Goal: Use online tool/utility: Utilize a website feature to perform a specific function

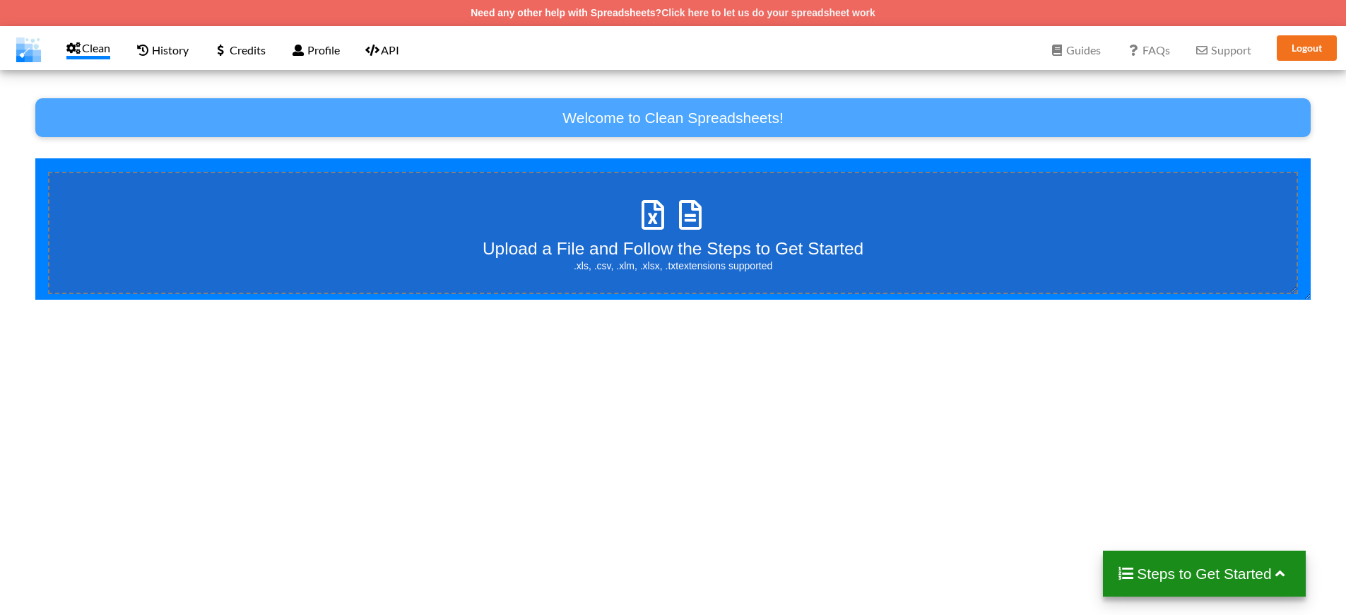
click at [695, 236] on div "Upload a File and Follow the Steps to Get Started .xls, .csv, .xlm, .xlsx, .txt…" at bounding box center [673, 233] width 381 height 80
click at [35, 158] on input "Upload a File and Follow the Steps to Get Started .xls, .csv, .xlm, .xlsx, .txt…" at bounding box center [35, 158] width 0 height 0
type input "C:\fakepath\RG demo opto.xlsx"
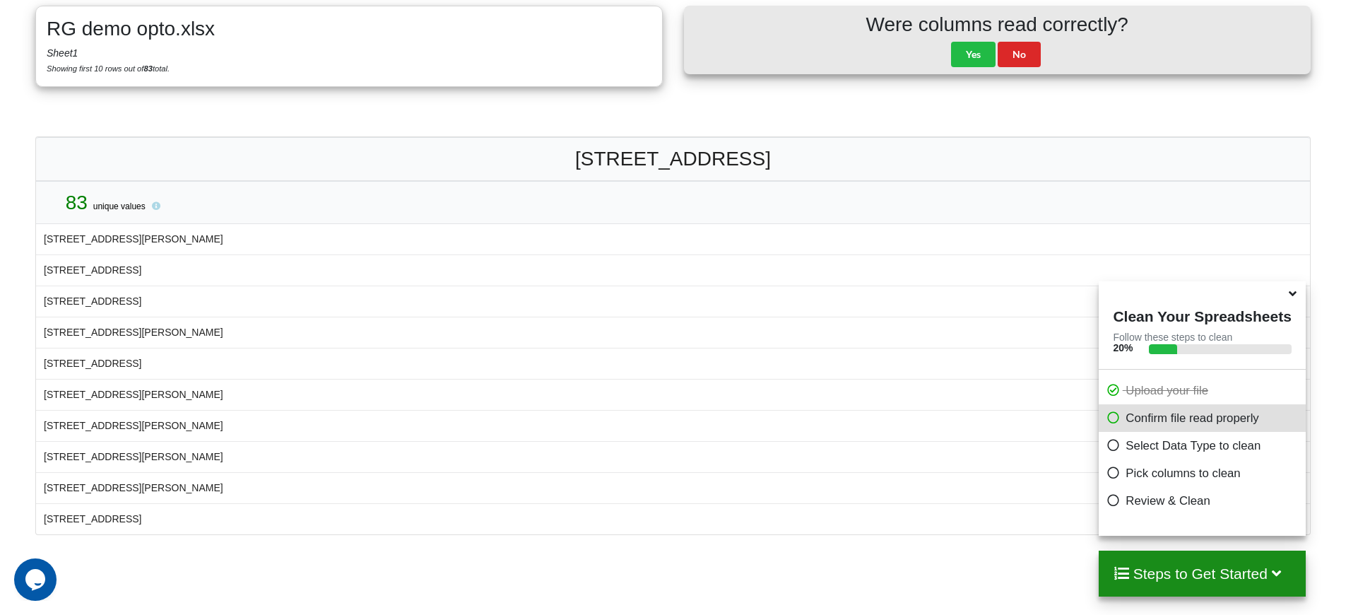
scroll to position [230, 0]
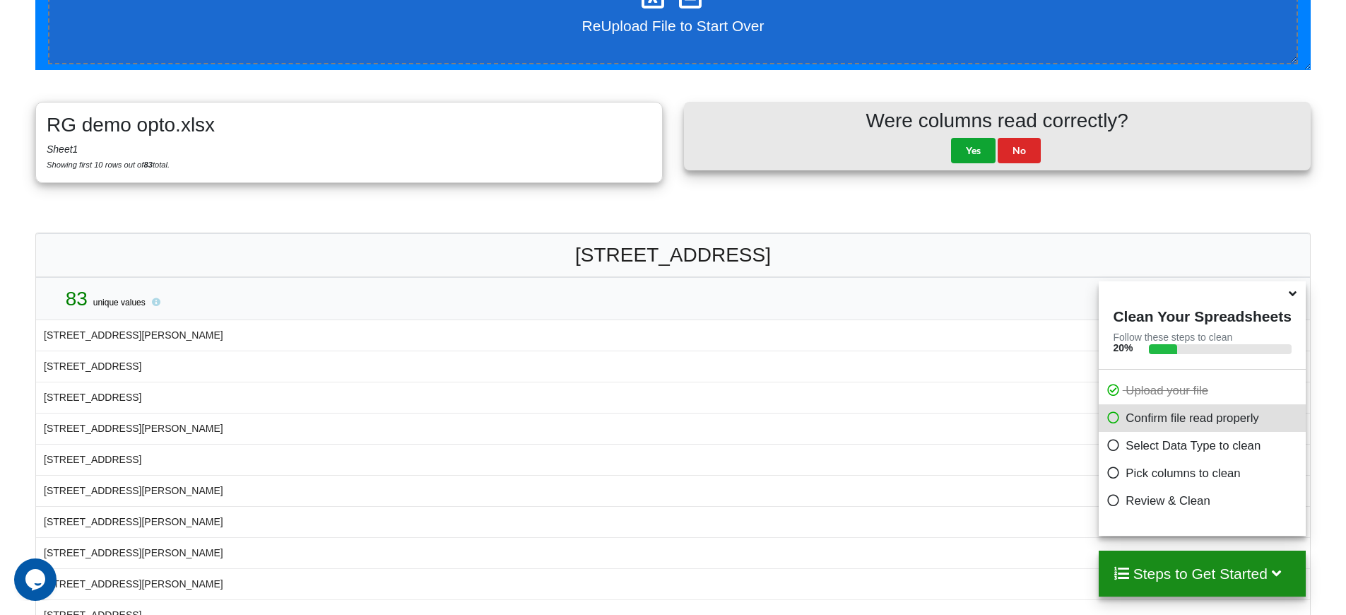
click at [976, 149] on button "Yes" at bounding box center [973, 150] width 45 height 25
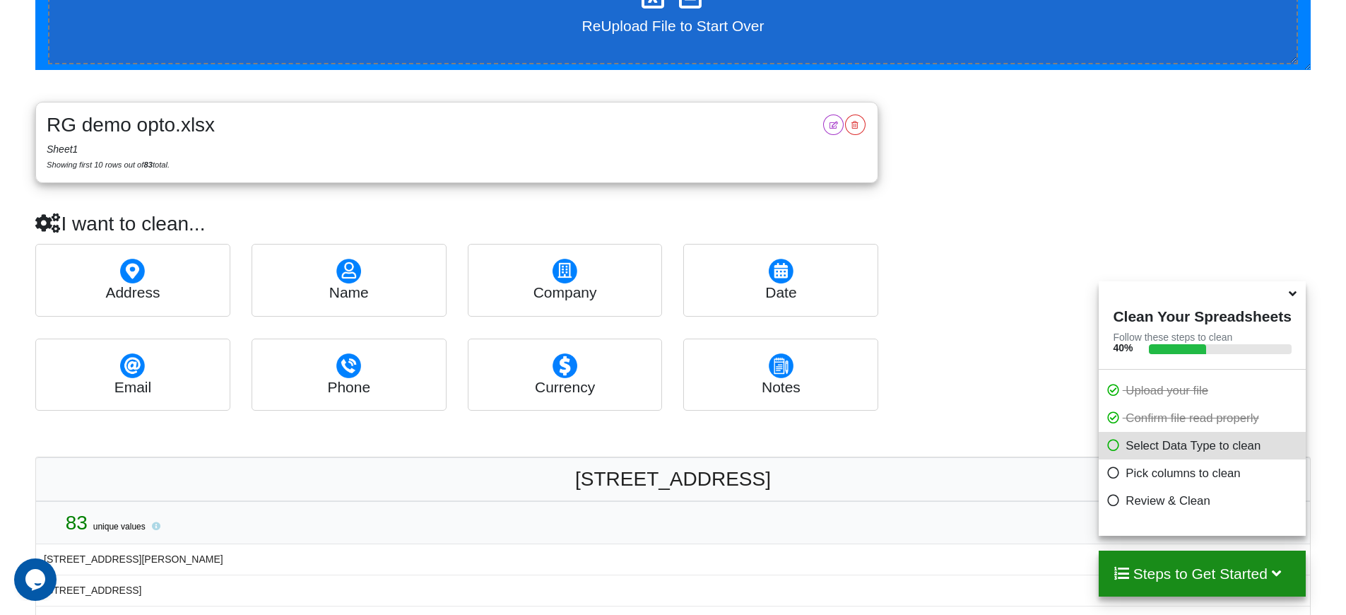
click at [146, 283] on h4 "address" at bounding box center [133, 292] width 187 height 18
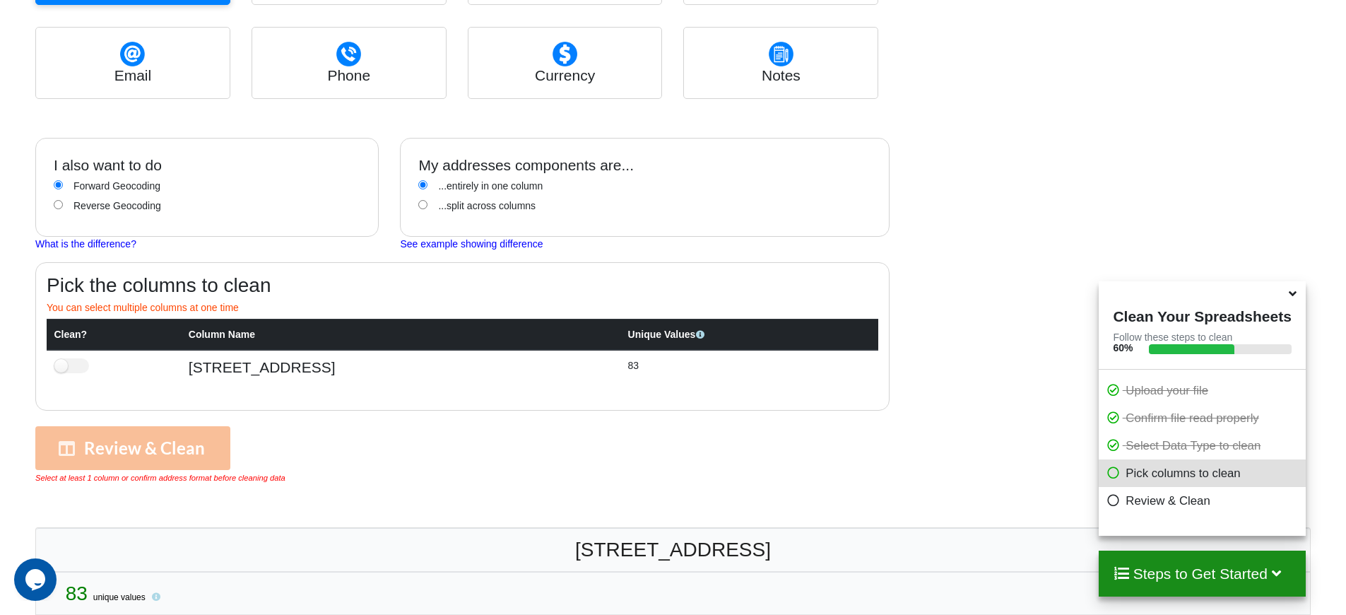
scroll to position [632, 0]
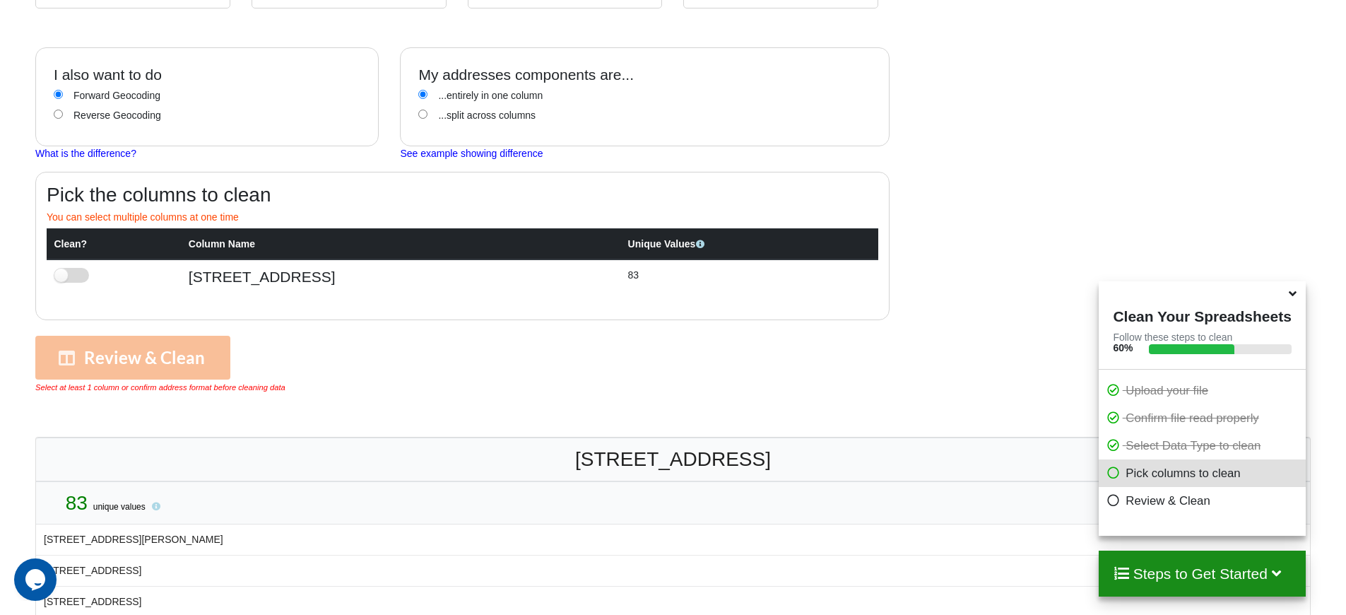
click at [80, 274] on label at bounding box center [71, 275] width 35 height 15
checkbox input "true"
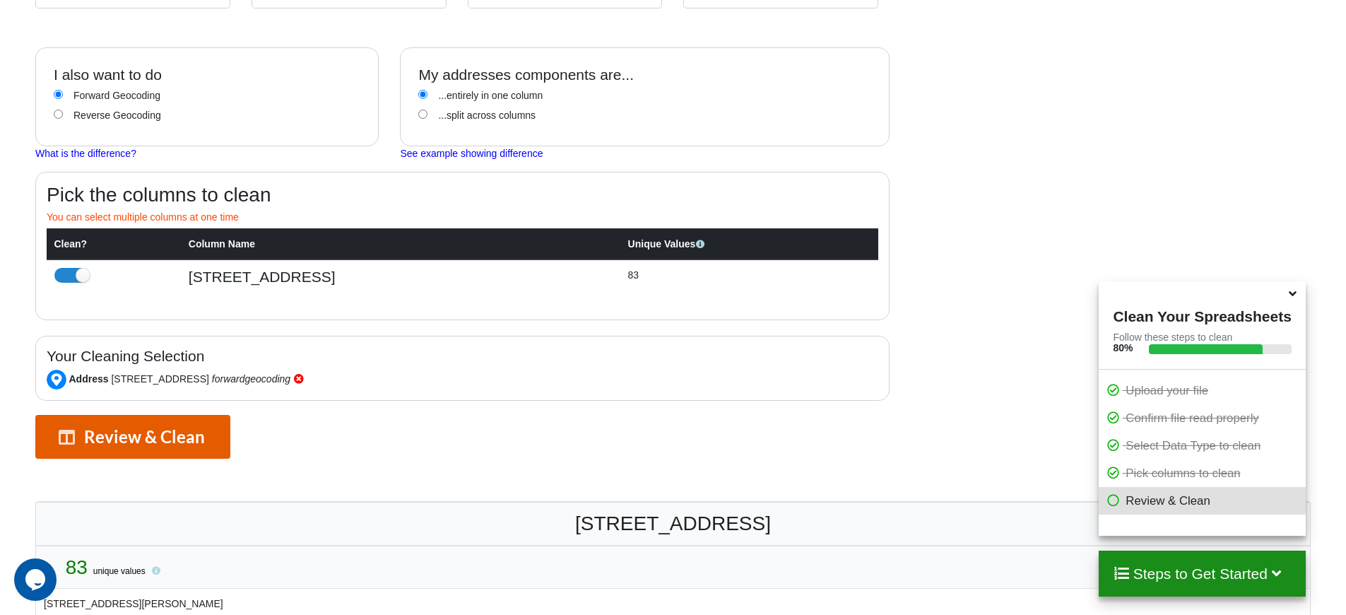
click at [97, 441] on button "Review & Clean" at bounding box center [132, 437] width 195 height 44
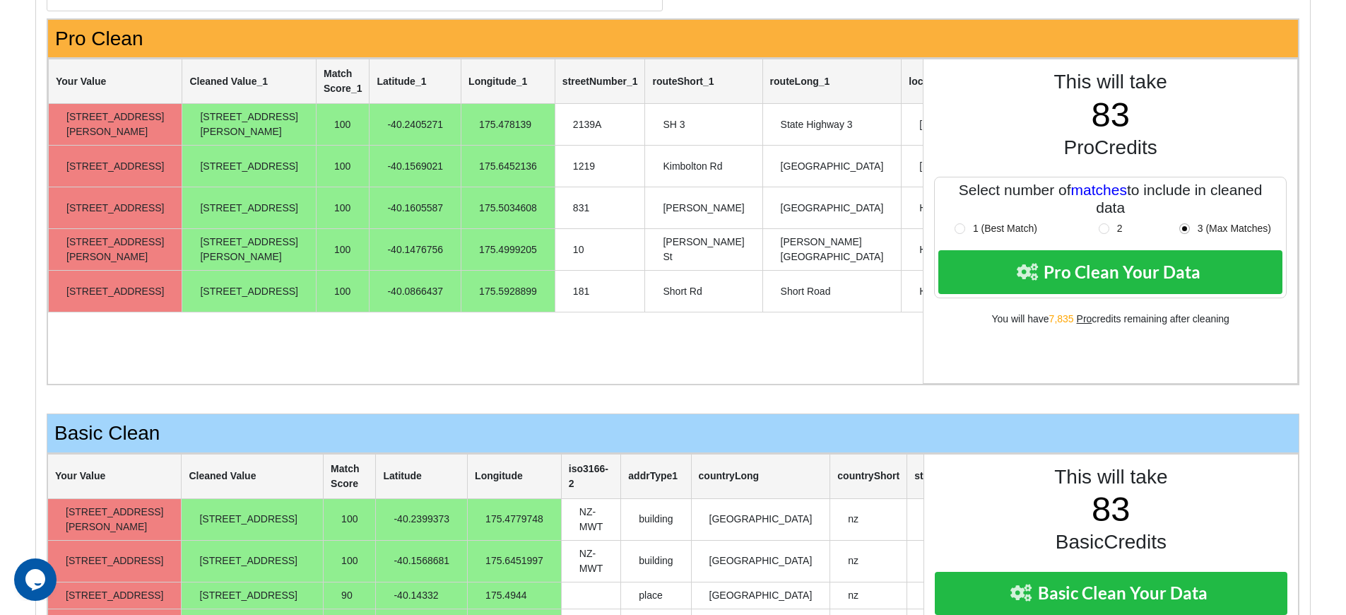
scroll to position [410, 0]
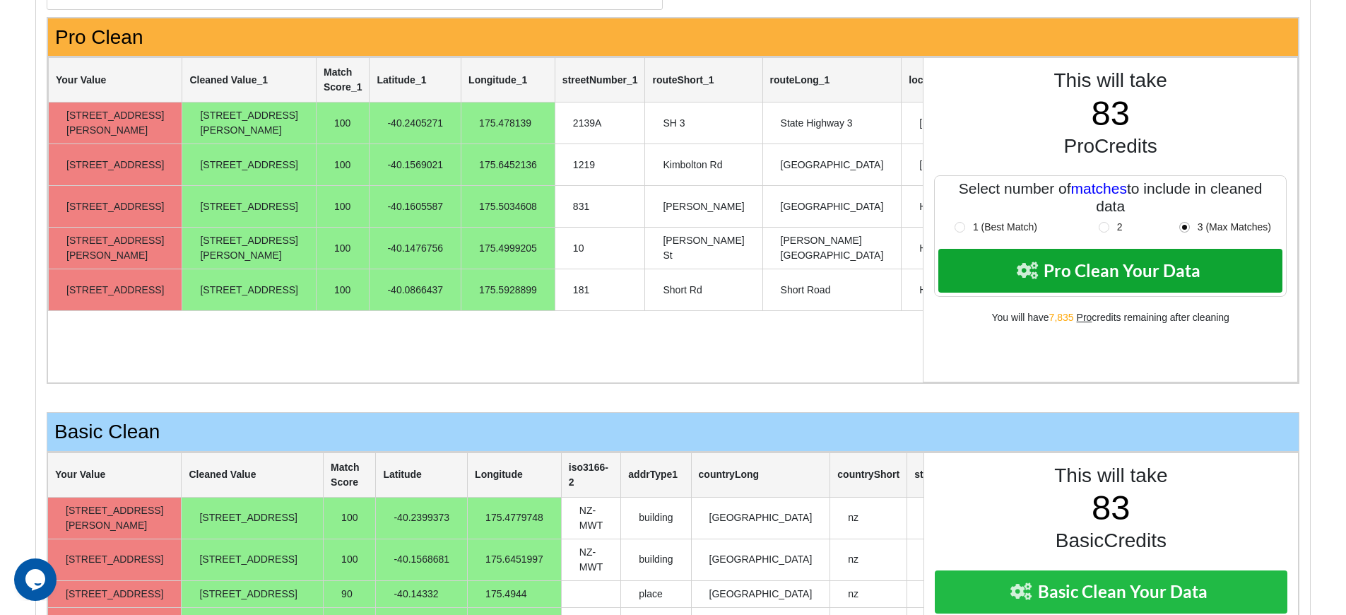
click at [1151, 281] on button "Pro Clean Your Data" at bounding box center [1110, 271] width 344 height 44
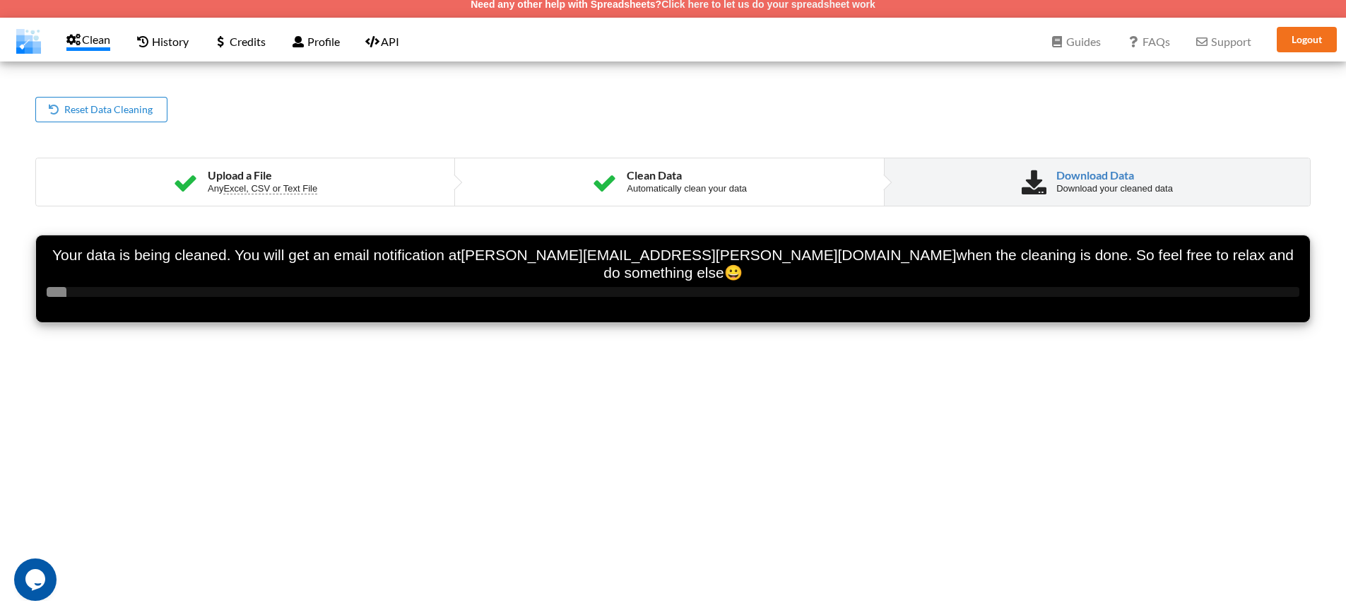
scroll to position [0, 0]
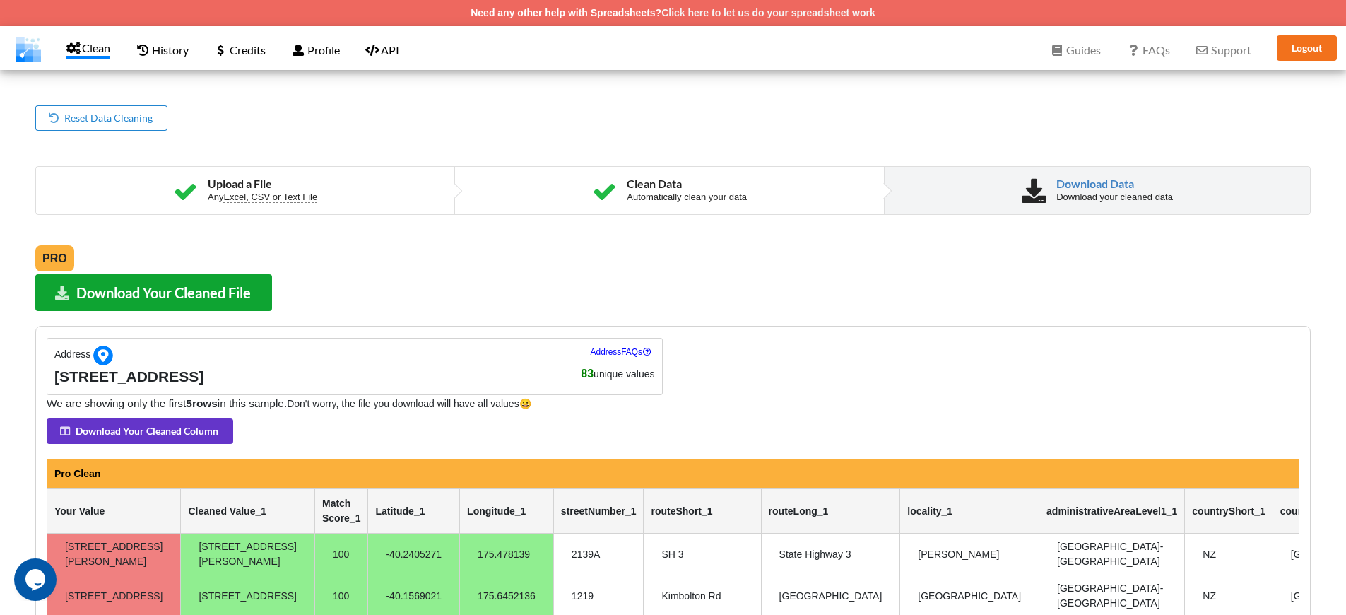
click at [152, 291] on button "Download Your Cleaned File" at bounding box center [153, 292] width 237 height 36
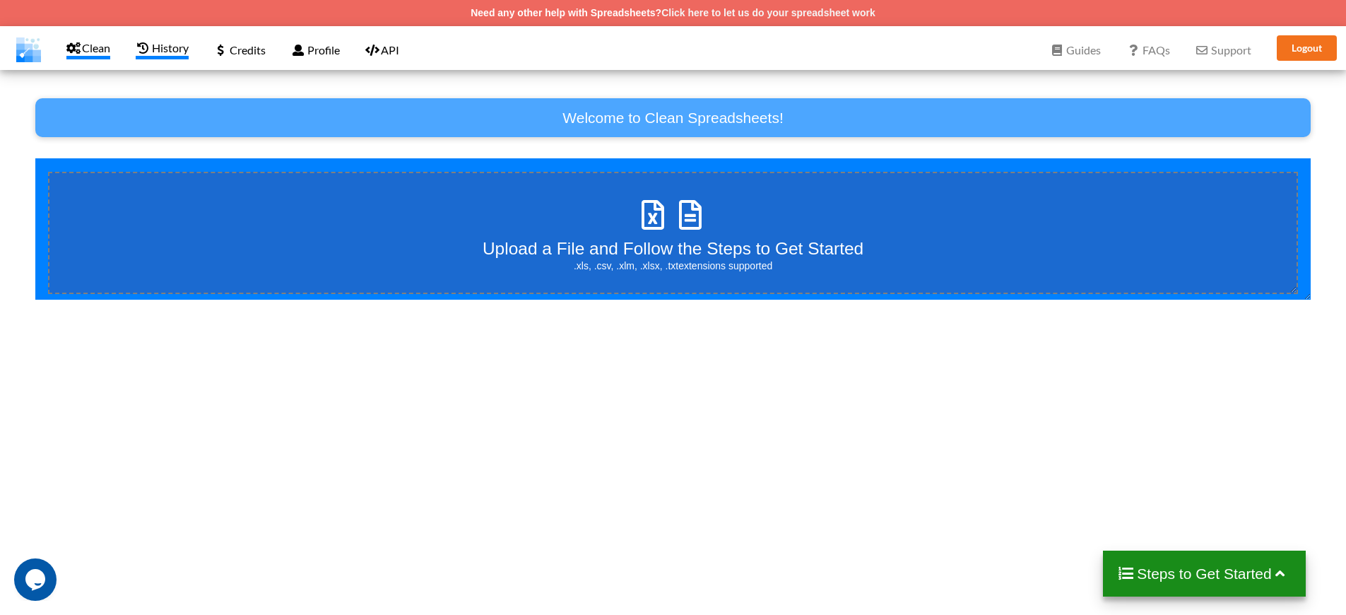
click at [165, 51] on p "History" at bounding box center [162, 50] width 52 height 18
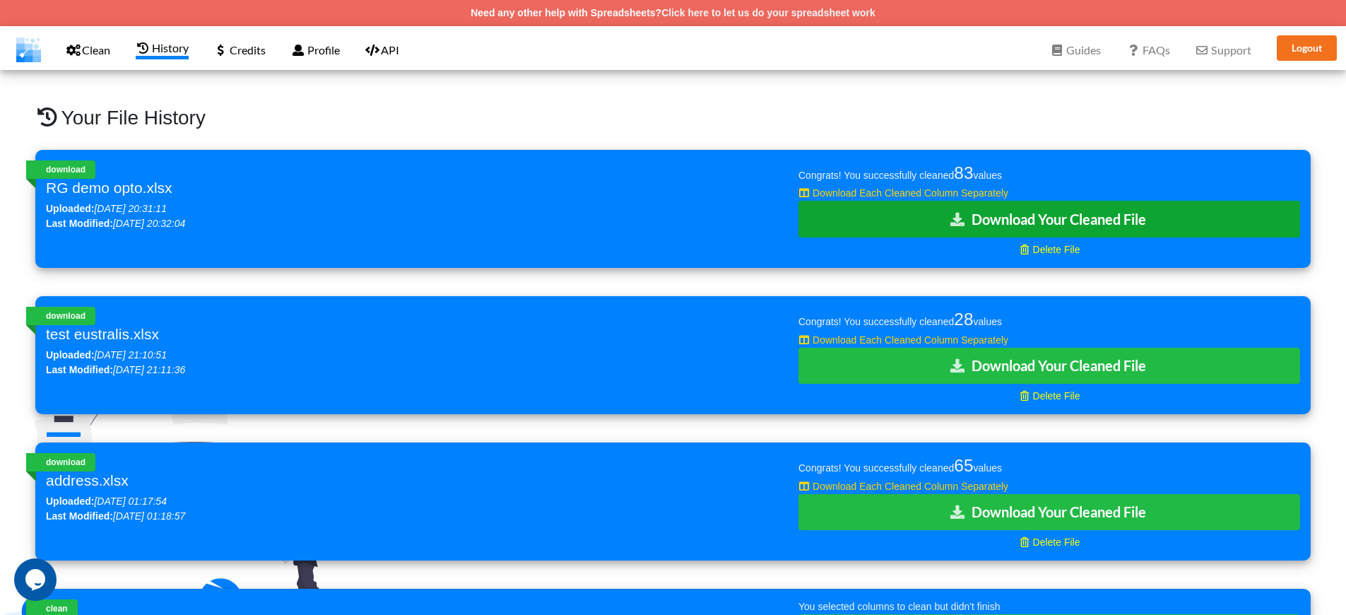
click at [1051, 220] on button "Download Your Cleaned File" at bounding box center [1049, 219] width 502 height 36
